Goal: Answer question/provide support: Share knowledge or assist other users

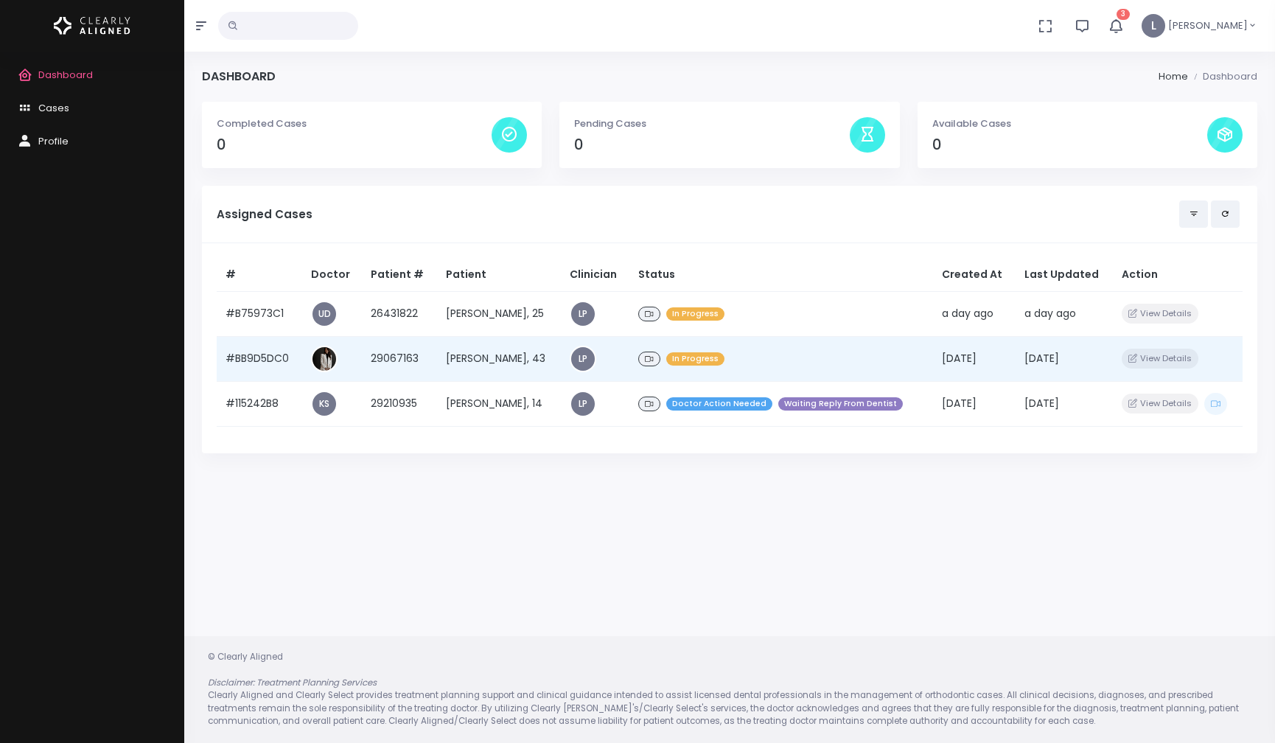
click at [500, 368] on td "[PERSON_NAME], 43" at bounding box center [499, 358] width 124 height 45
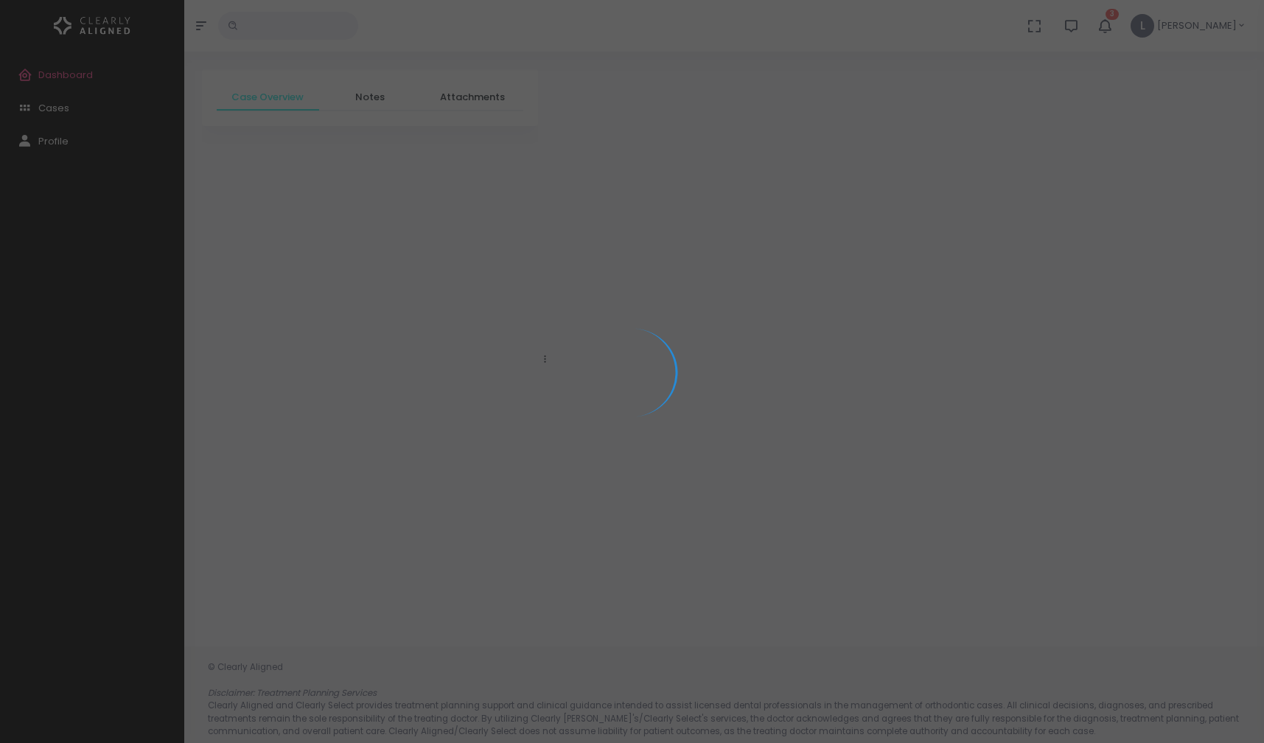
click at [500, 369] on div at bounding box center [632, 371] width 1264 height 743
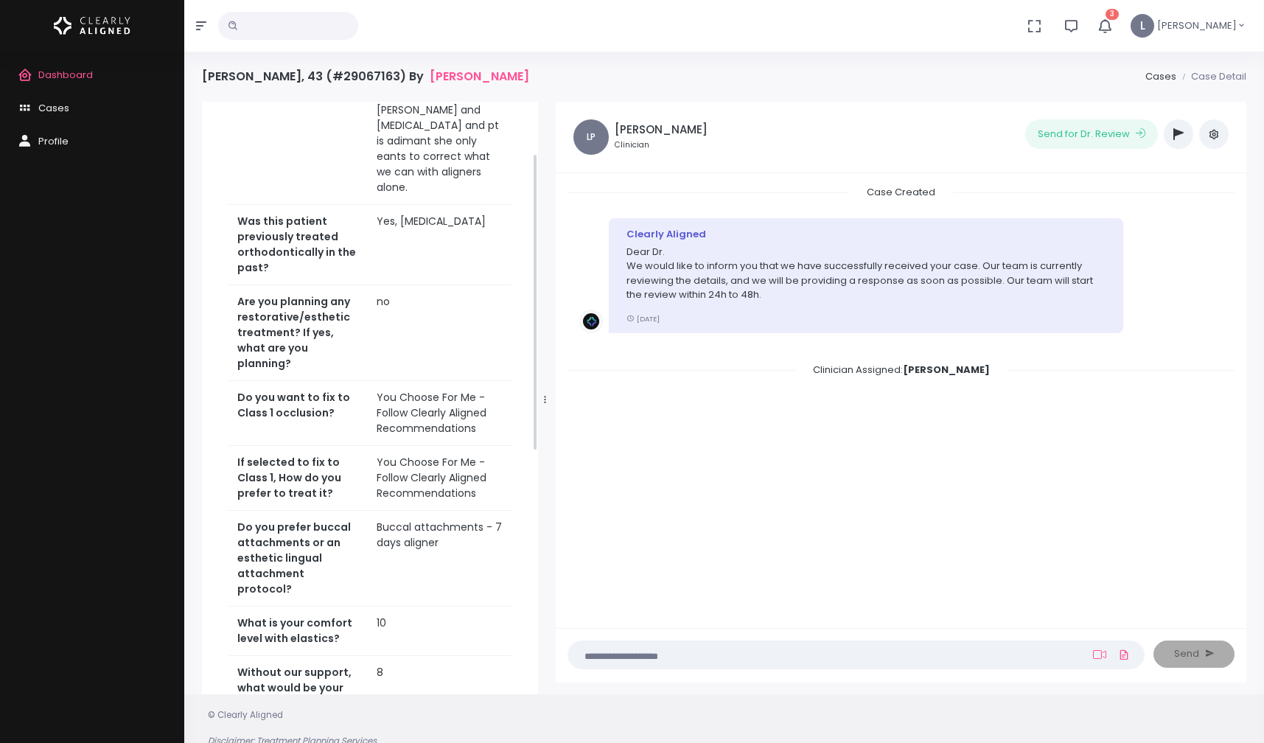
scroll to position [599, 0]
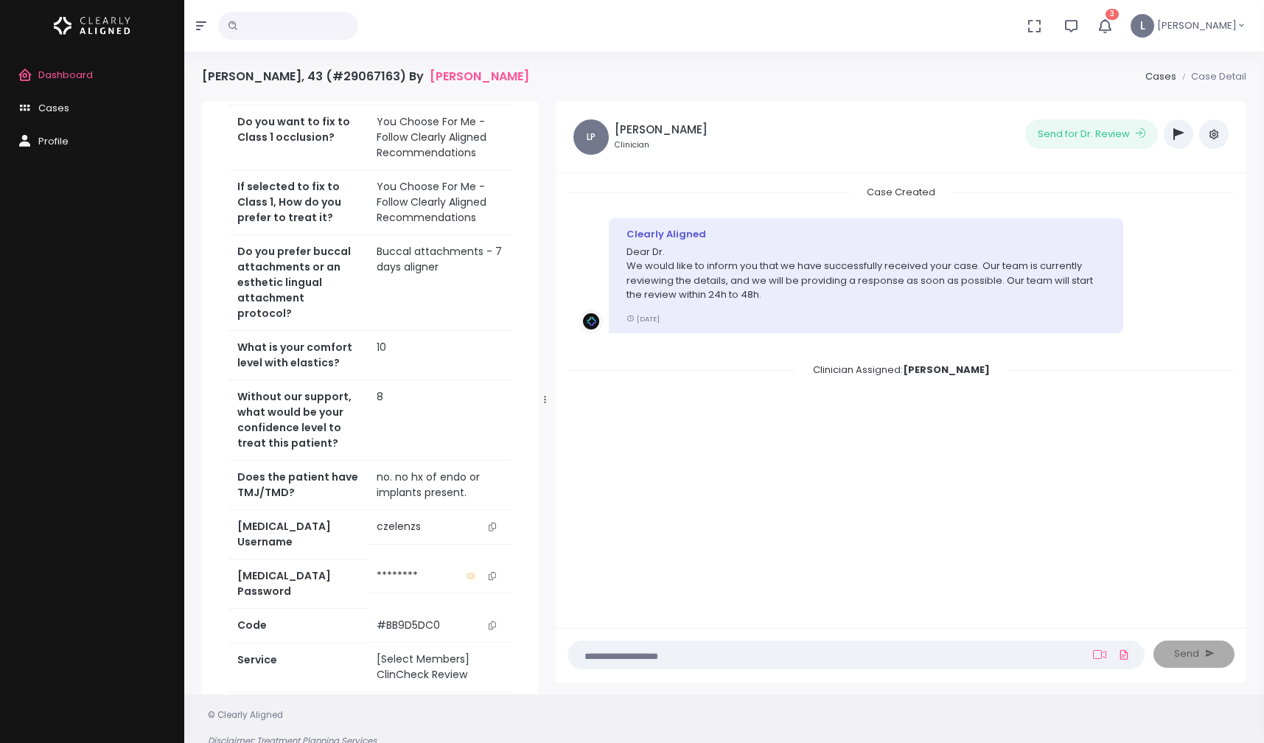
click at [493, 522] on icon "scrollable content" at bounding box center [491, 526] width 7 height 8
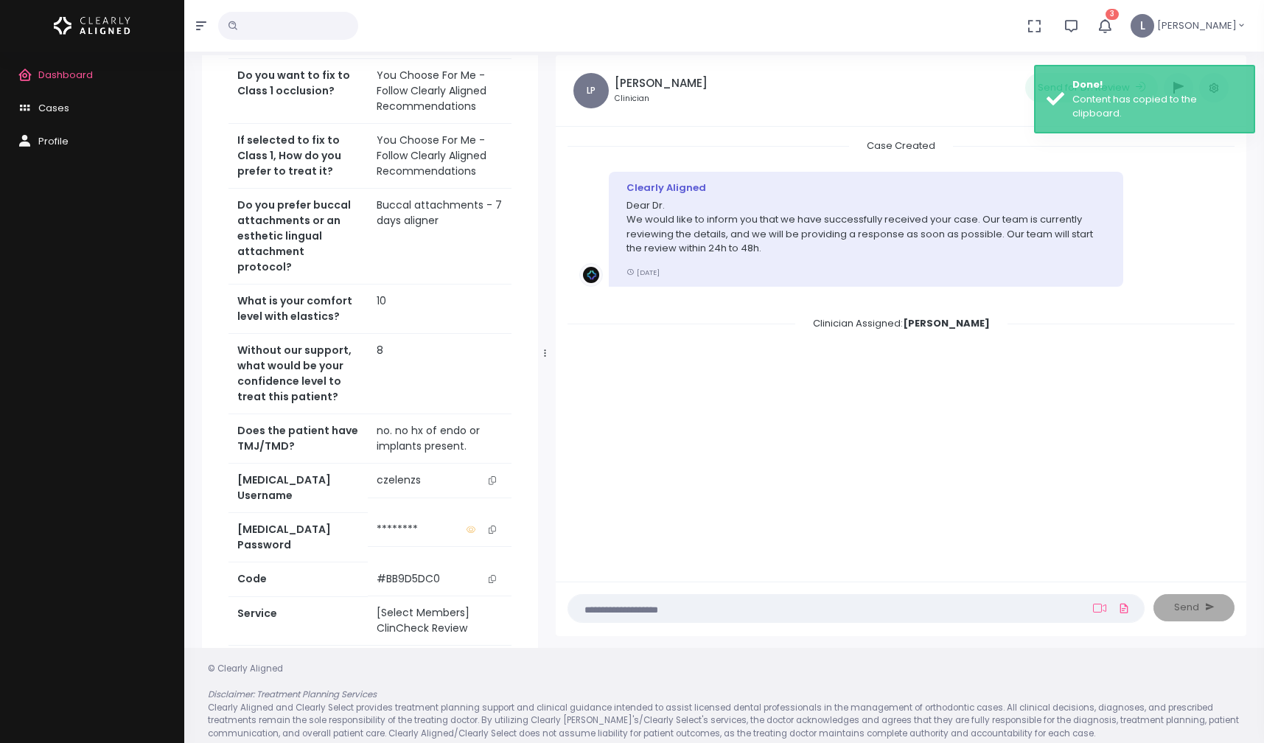
scroll to position [58, 0]
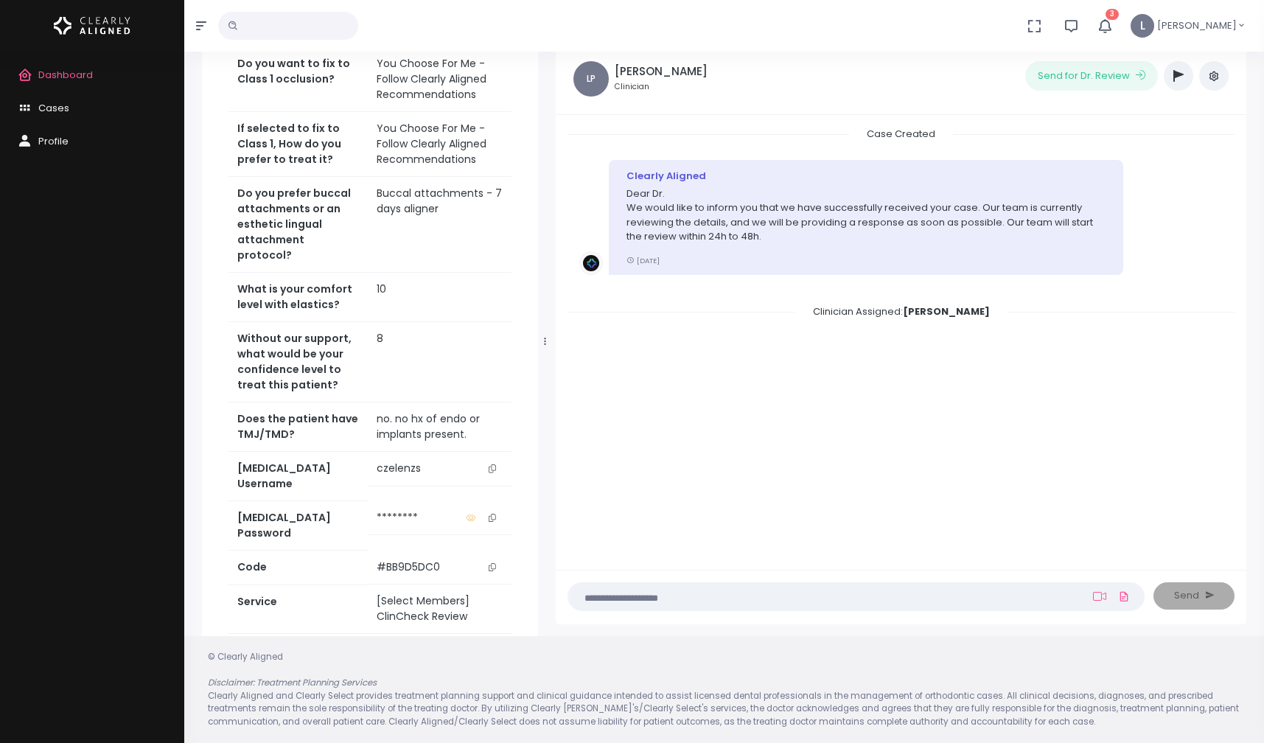
click at [424, 645] on link "Access Service" at bounding box center [369, 658] width 283 height 27
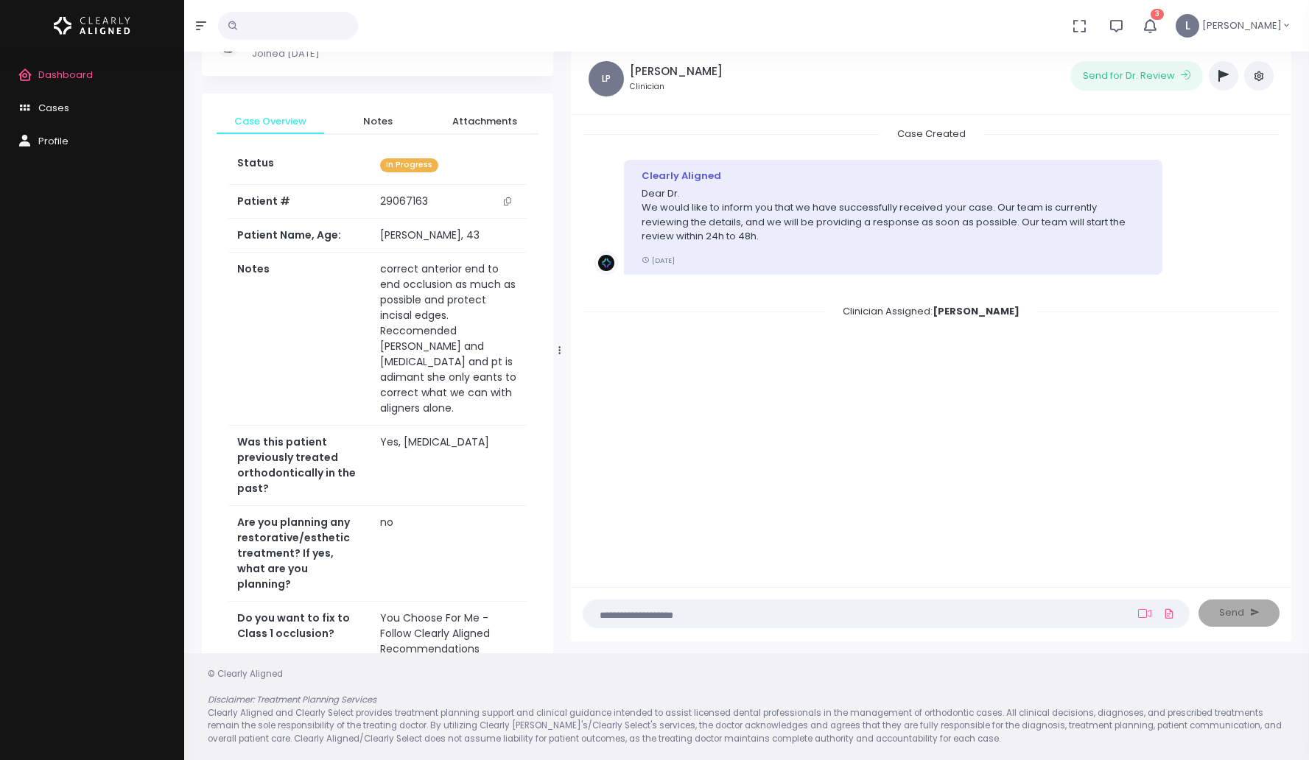
scroll to position [0, 0]
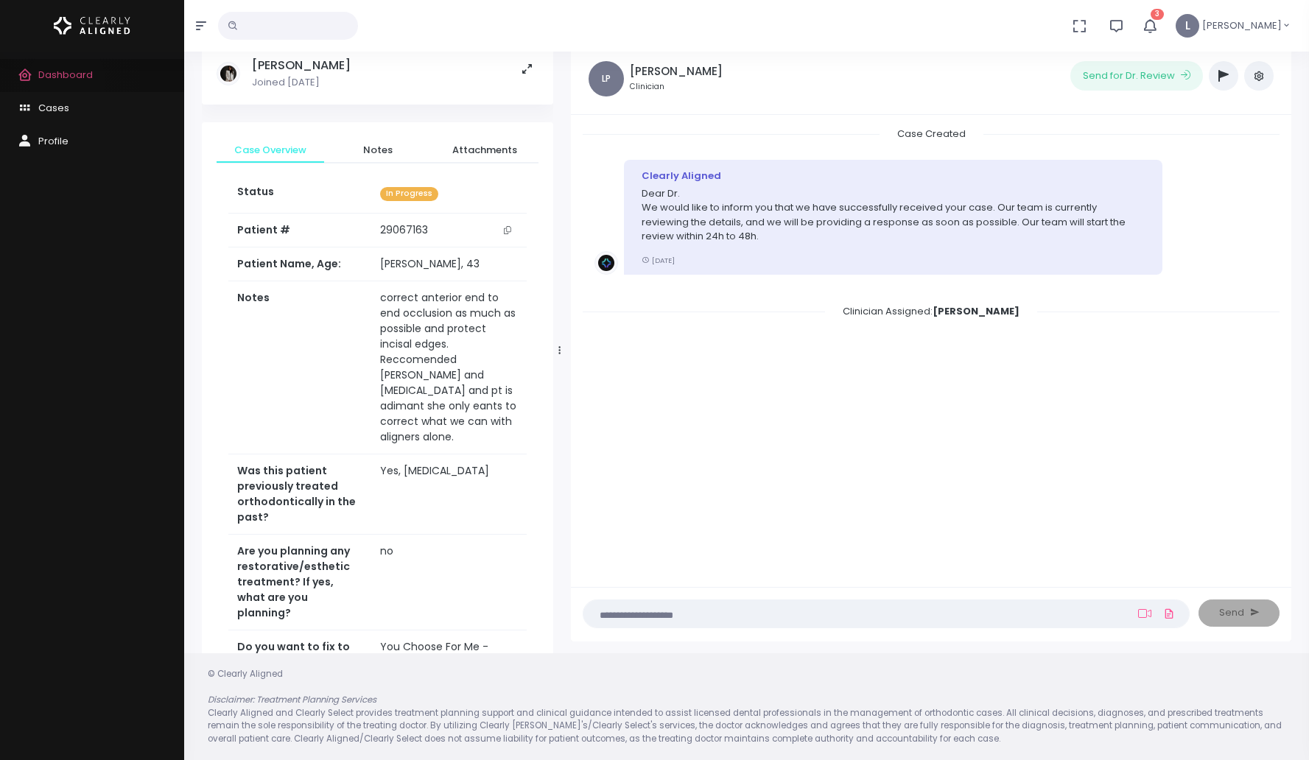
click at [67, 80] on span "Dashboard" at bounding box center [65, 75] width 55 height 14
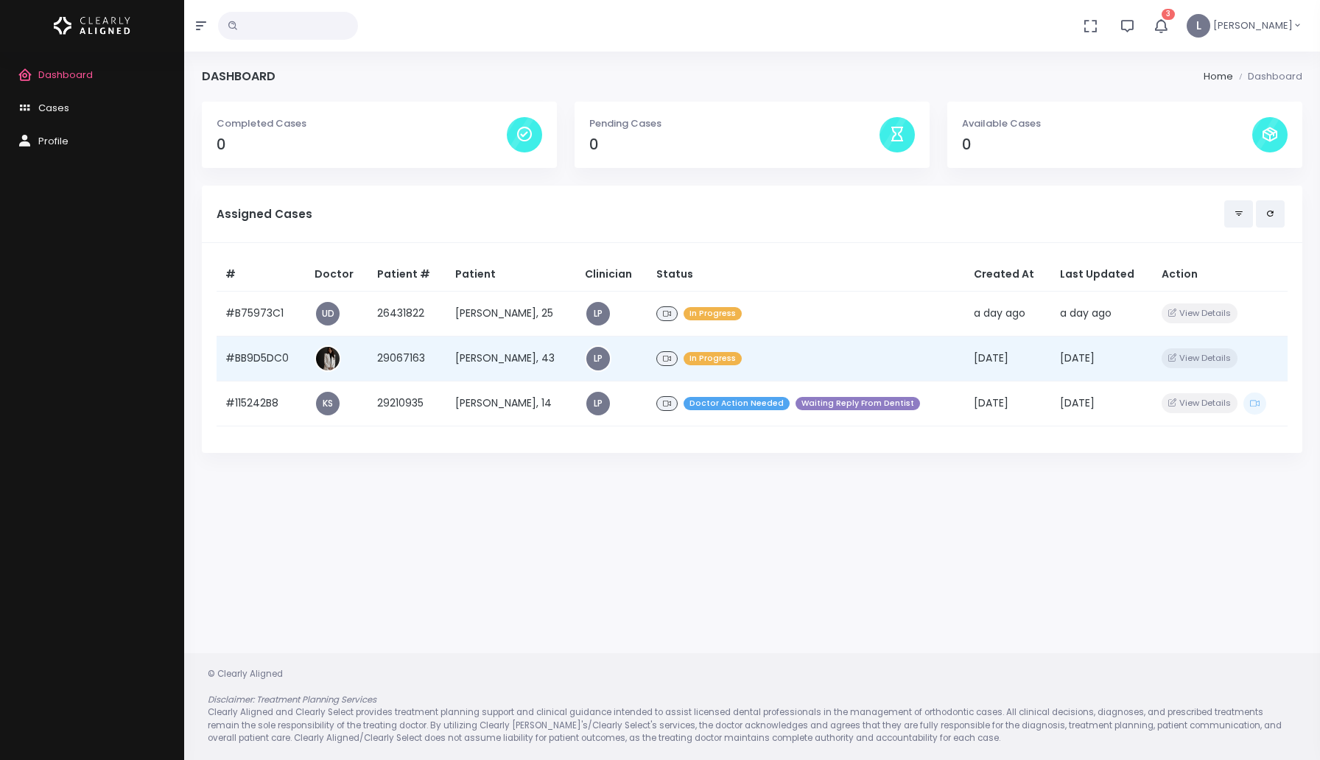
click at [524, 363] on td "[PERSON_NAME], 43" at bounding box center [510, 358] width 129 height 45
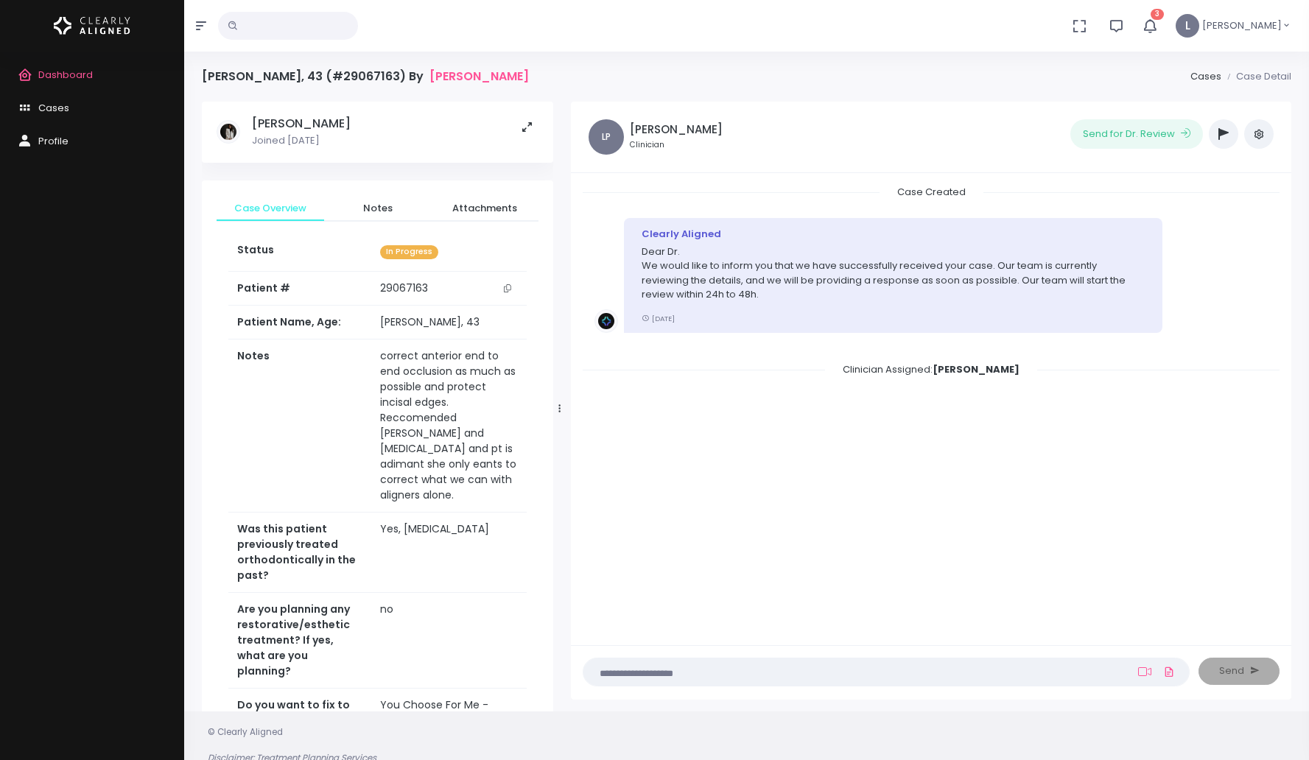
click at [975, 676] on textarea at bounding box center [857, 672] width 530 height 16
click at [1146, 669] on icon at bounding box center [1144, 672] width 13 height 9
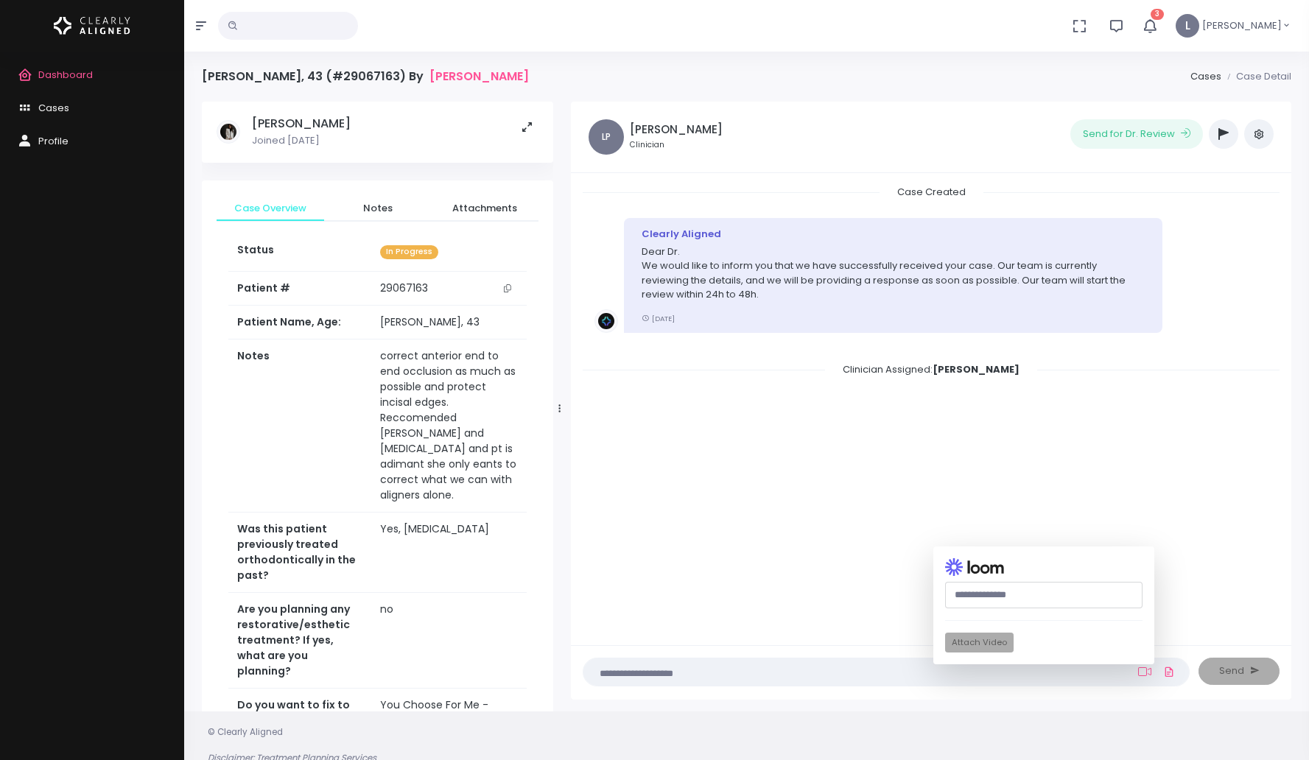
paste input "**********"
type input "**********"
click at [992, 637] on button "Attach Video" at bounding box center [979, 643] width 69 height 20
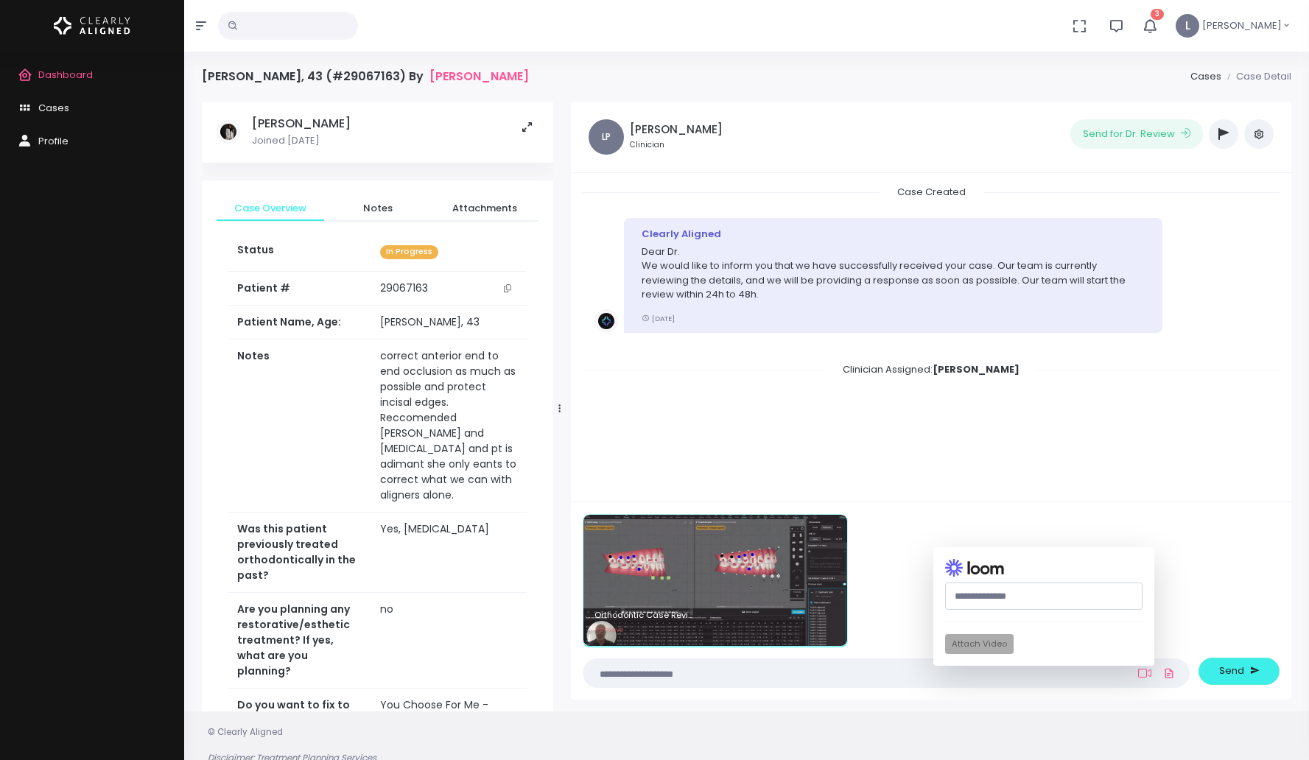
click at [662, 678] on textarea at bounding box center [857, 673] width 530 height 16
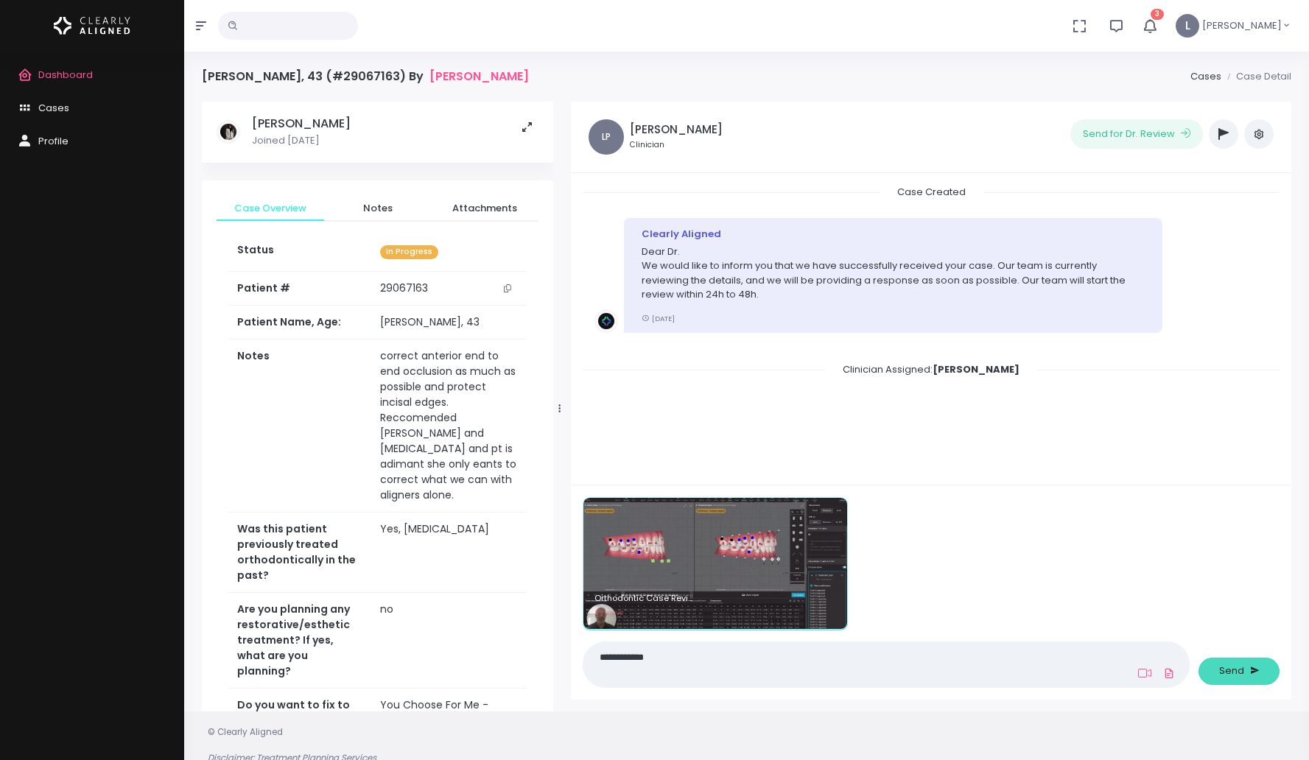
type textarea "**********"
click at [1238, 675] on span "Send" at bounding box center [1231, 671] width 25 height 15
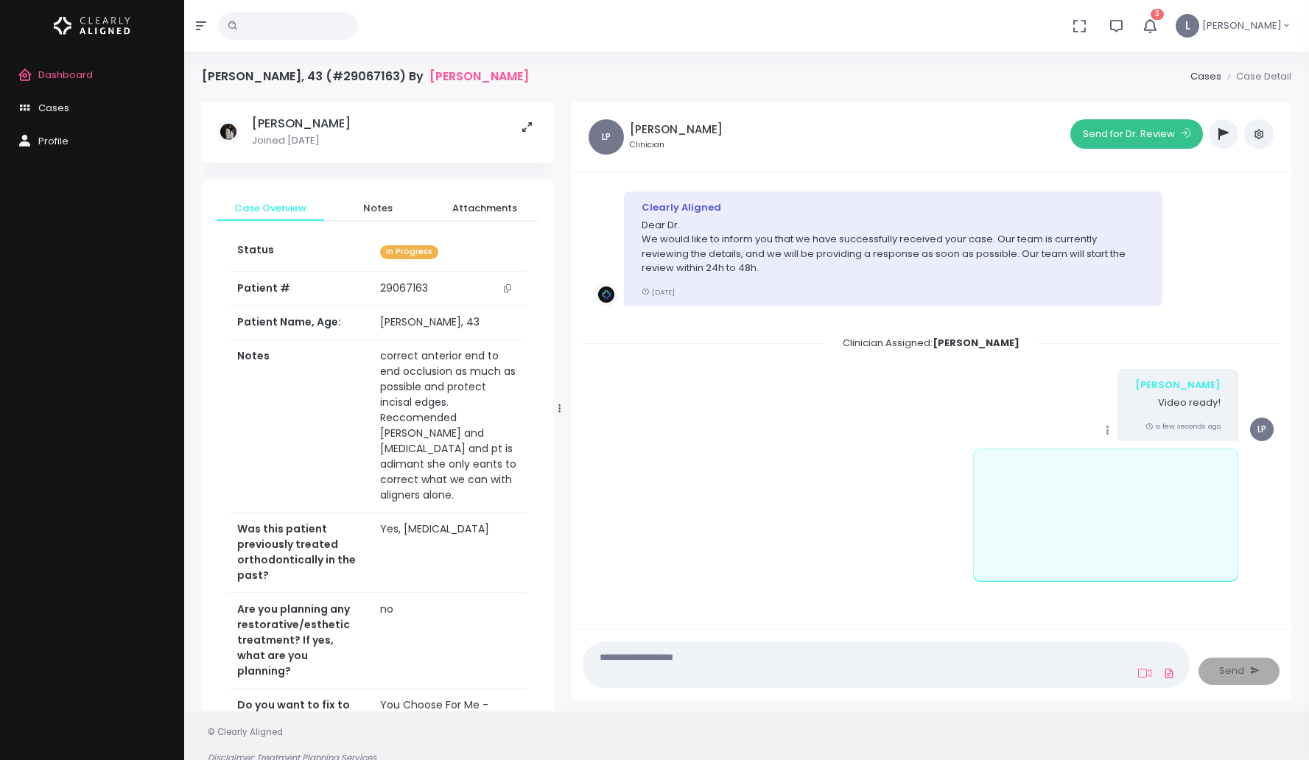
click at [1139, 142] on button "Send for Dr. Review" at bounding box center [1137, 133] width 133 height 29
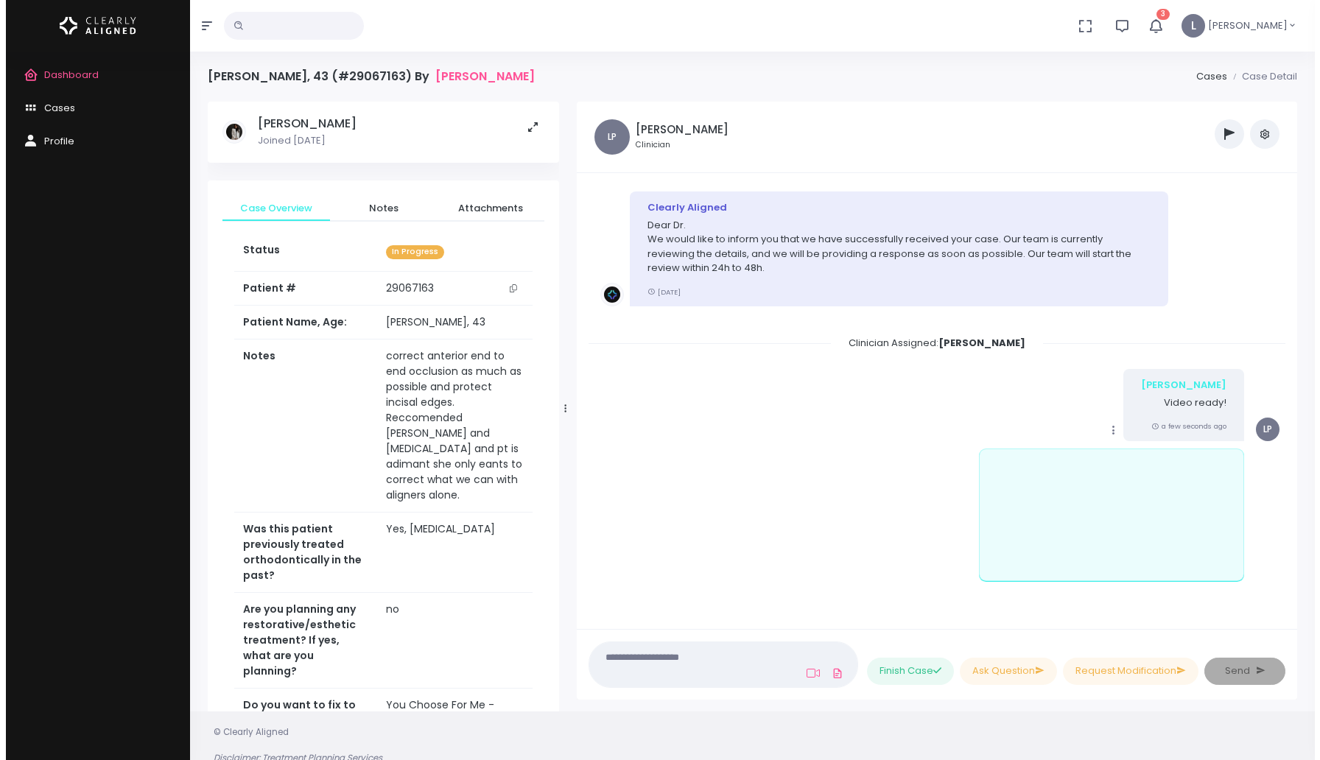
scroll to position [306, 0]
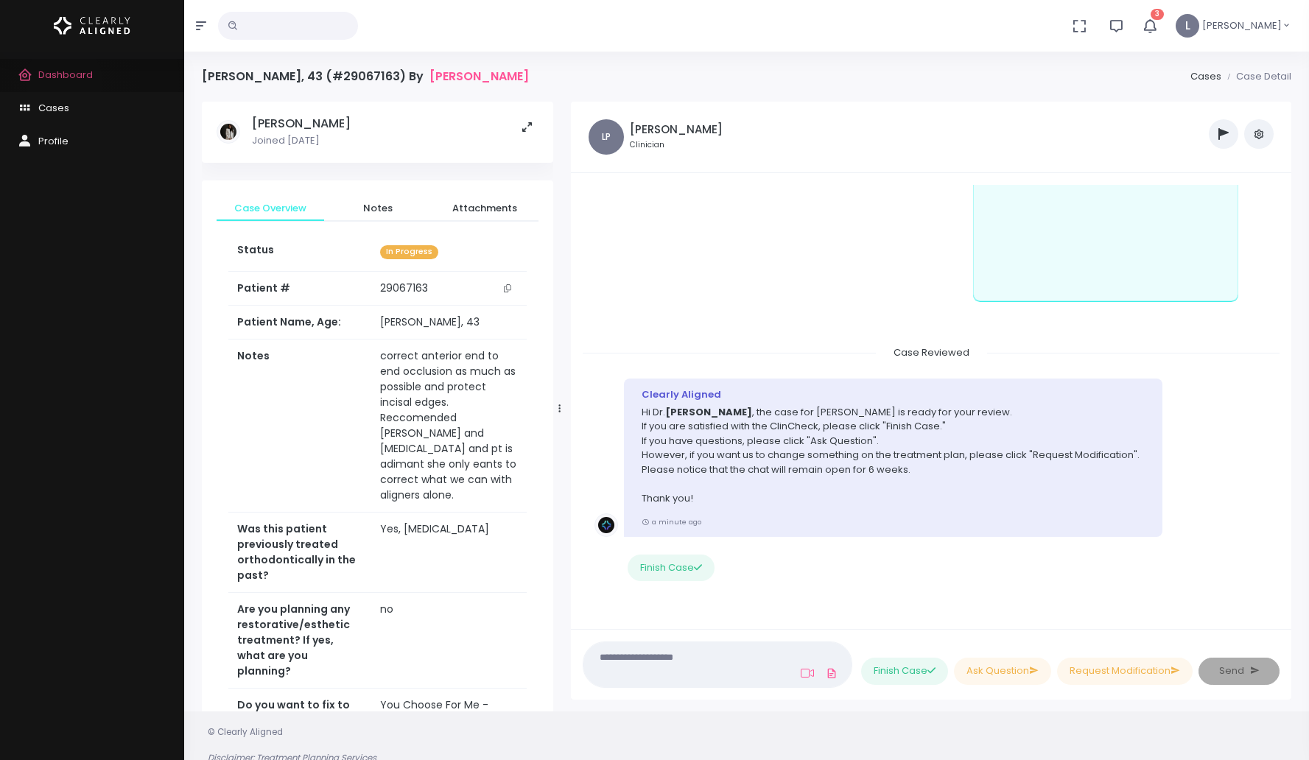
click at [64, 81] on span "Dashboard" at bounding box center [65, 75] width 55 height 14
